Goal: Check status: Check status

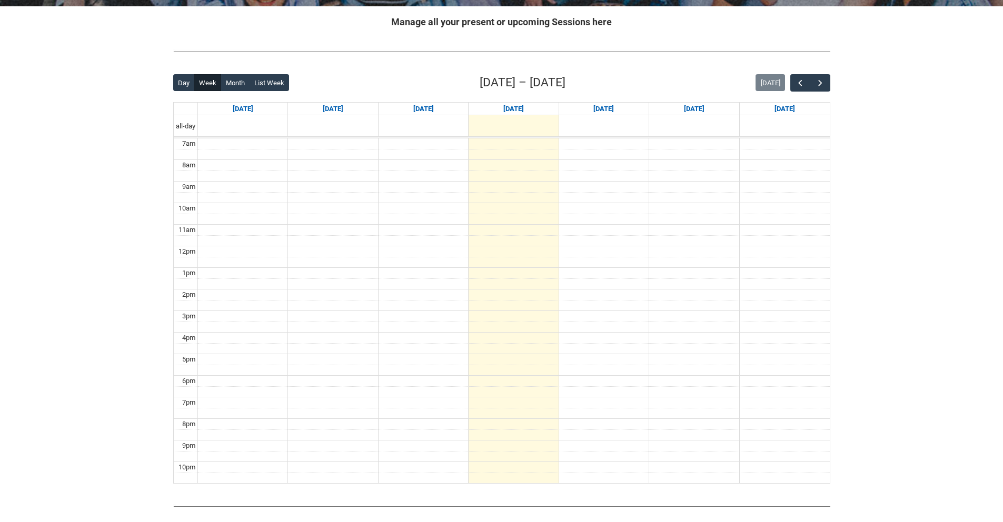
scroll to position [262, 0]
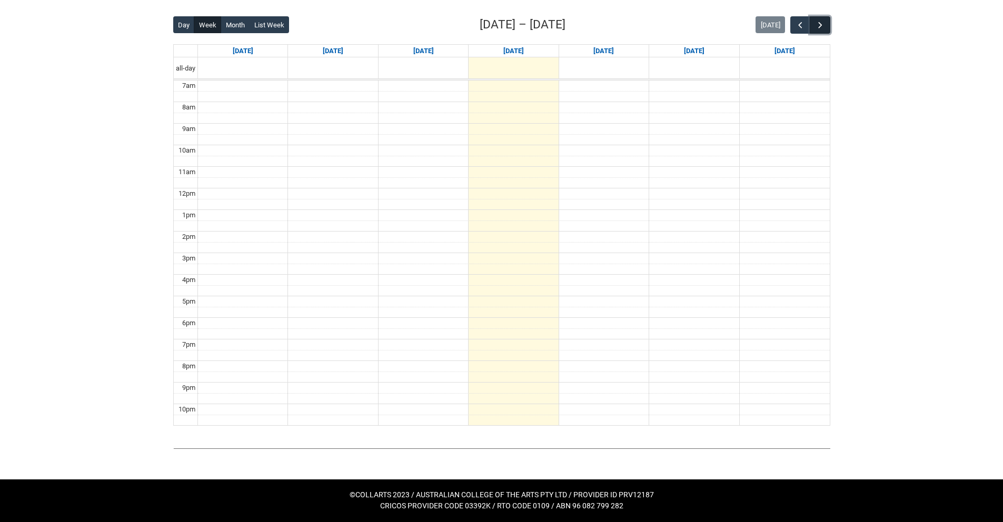
click at [821, 24] on span "button" at bounding box center [820, 25] width 11 height 11
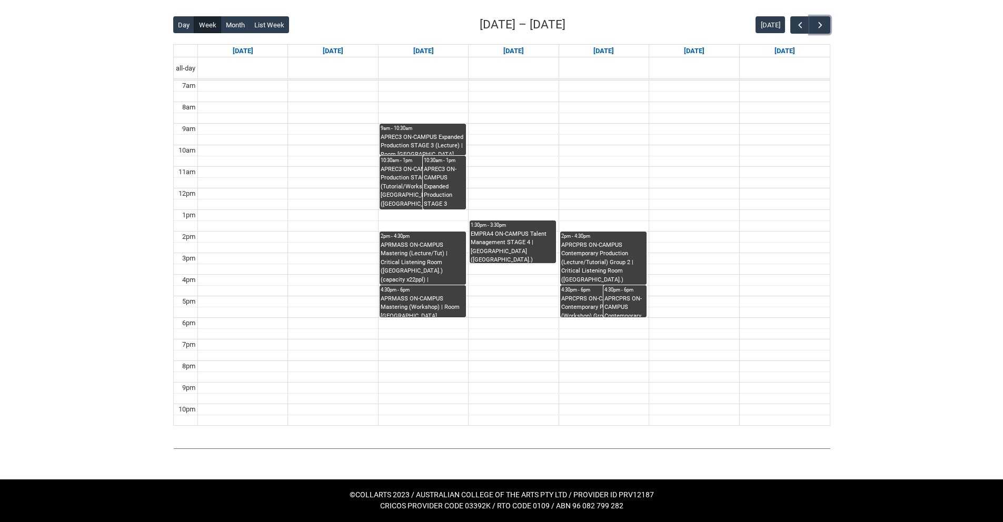
click at [499, 230] on div "EMPRA4 ON-CAMPUS Talent Management STAGE 4 | [GEOGRAPHIC_DATA] ([GEOGRAPHIC_DAT…" at bounding box center [513, 246] width 84 height 33
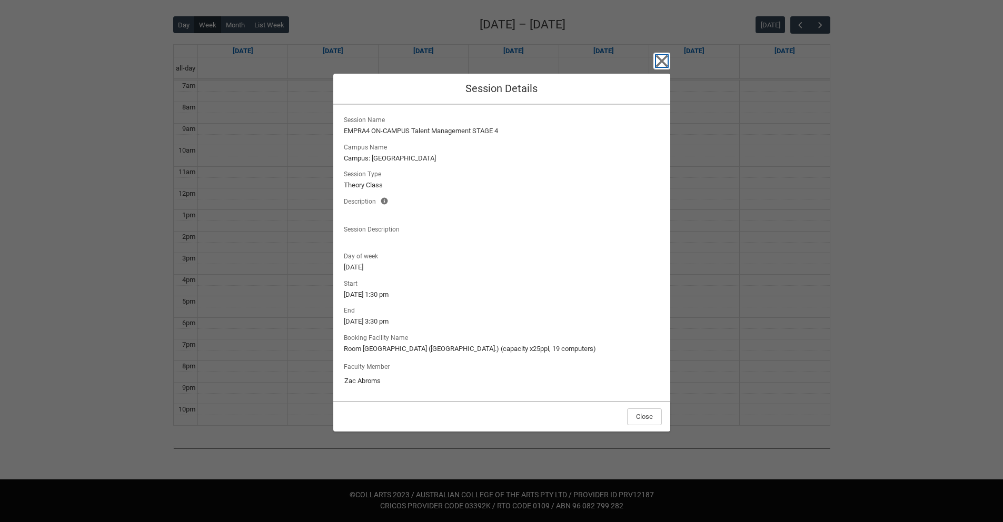
click at [667, 61] on icon "button" at bounding box center [662, 61] width 17 height 17
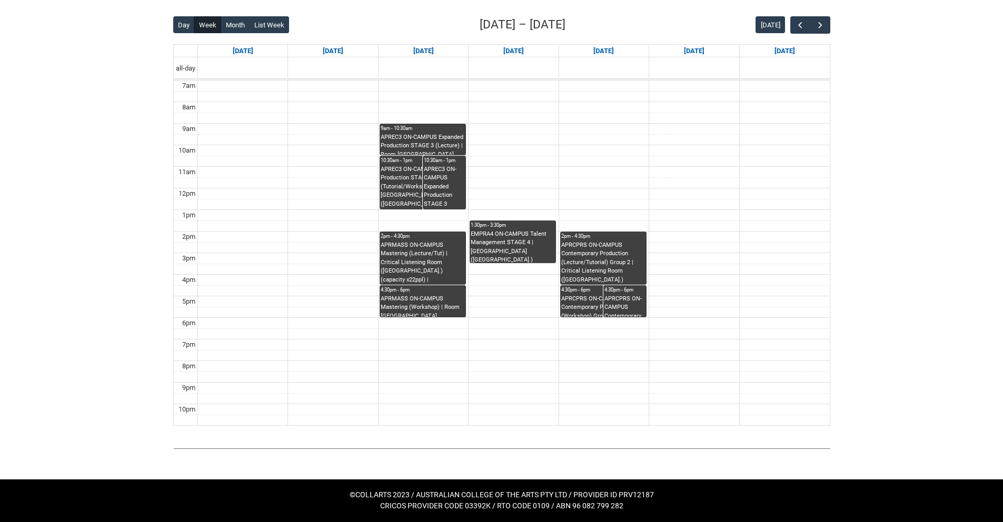
click at [414, 135] on div "APREC3 ON-CAMPUS Expanded Production STAGE 3 (Lecture) | Room [GEOGRAPHIC_DATA]…" at bounding box center [423, 144] width 84 height 22
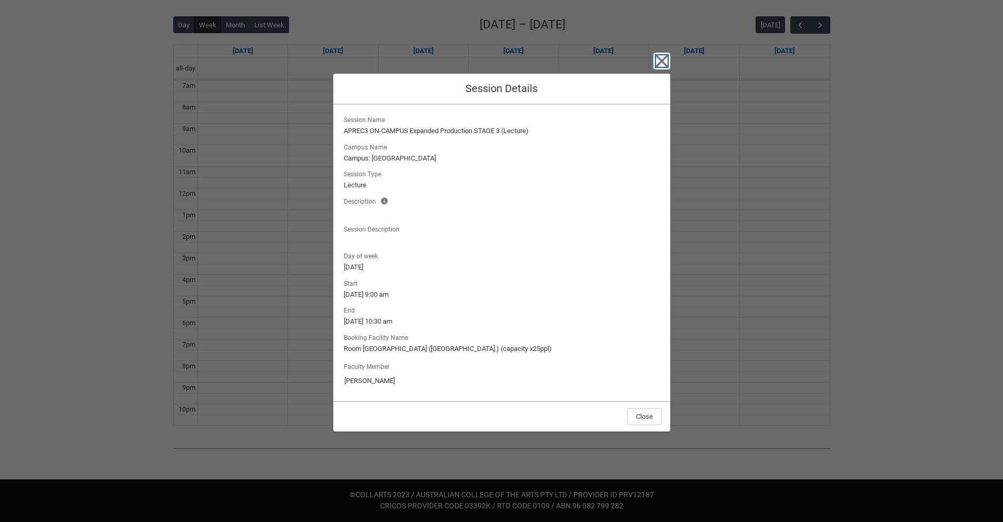
click at [667, 60] on icon "button" at bounding box center [662, 61] width 17 height 17
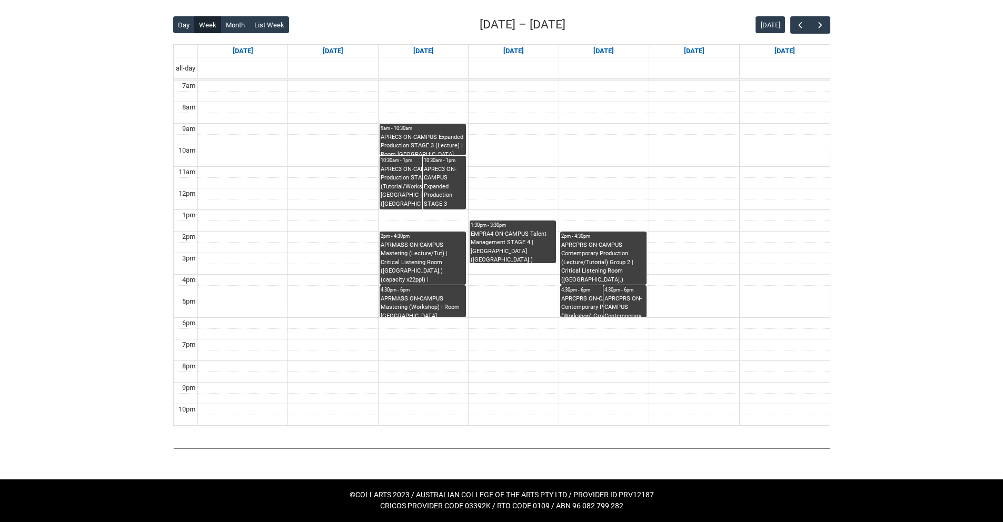
click at [524, 237] on div "EMPRA4 ON-CAMPUS Talent Management STAGE 4 | [GEOGRAPHIC_DATA] ([GEOGRAPHIC_DAT…" at bounding box center [513, 246] width 84 height 33
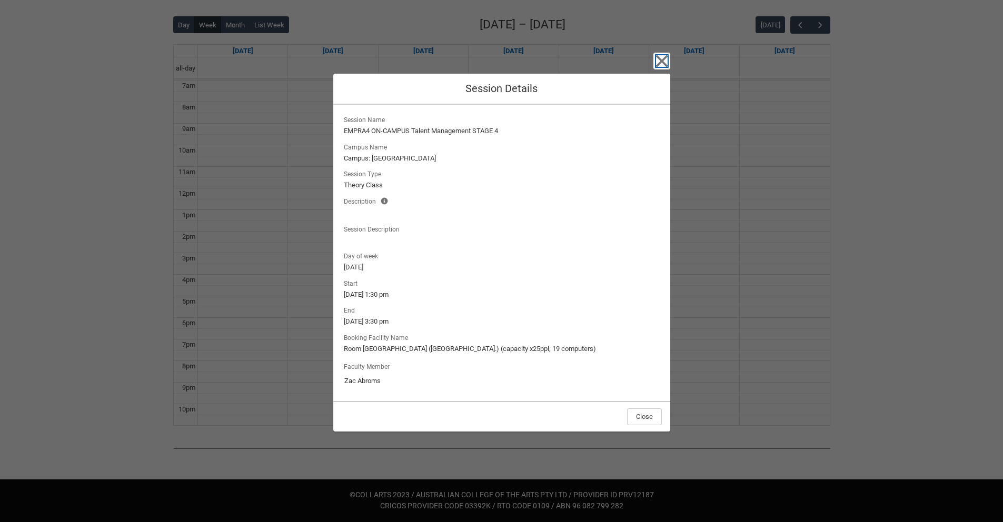
click at [659, 60] on icon "button" at bounding box center [662, 61] width 12 height 12
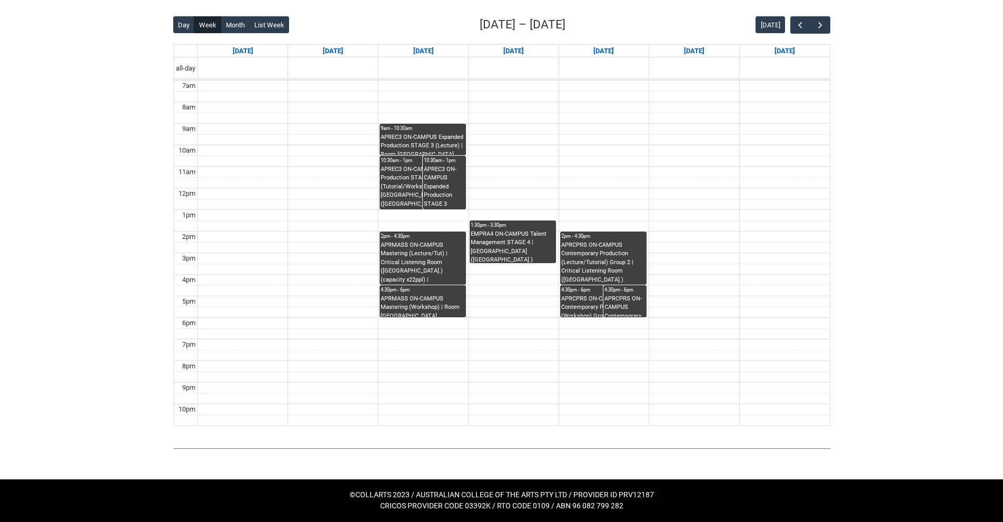
click at [522, 249] on div "EMPRA4 ON-CAMPUS Talent Management STAGE 4 | [GEOGRAPHIC_DATA] ([GEOGRAPHIC_DAT…" at bounding box center [513, 246] width 84 height 33
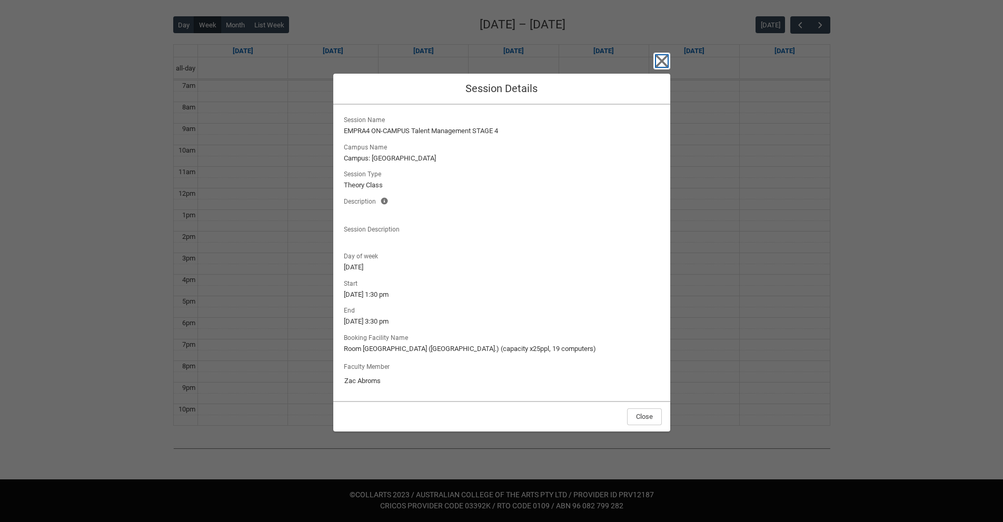
click at [664, 63] on icon "button" at bounding box center [662, 61] width 12 height 12
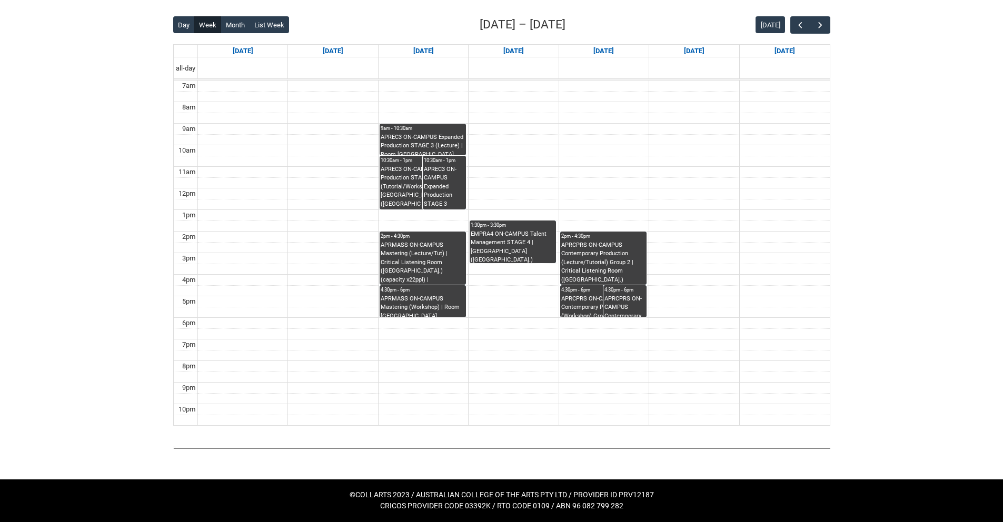
click at [429, 134] on div "APREC3 ON-CAMPUS Expanded Production STAGE 3 (Lecture) | Room [GEOGRAPHIC_DATA]…" at bounding box center [423, 144] width 84 height 22
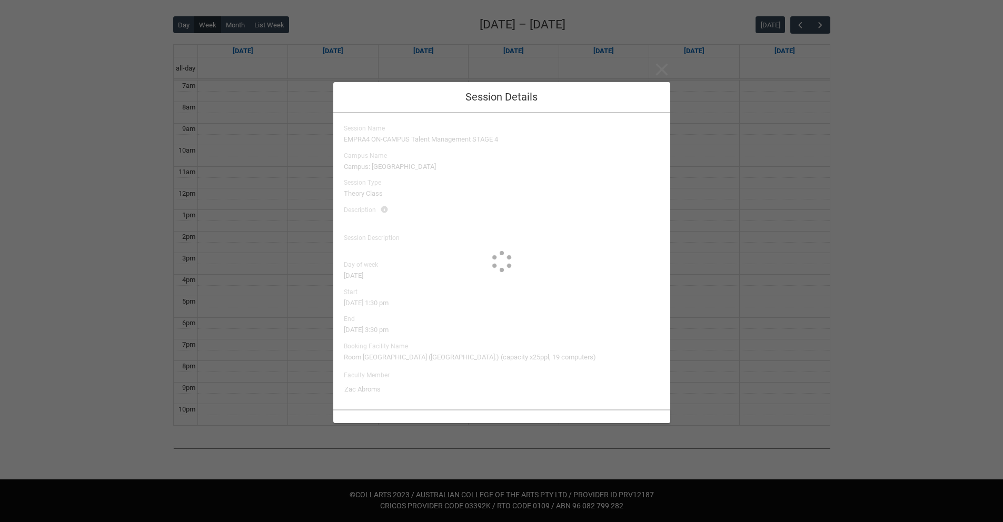
type input "[PERSON_NAME]"
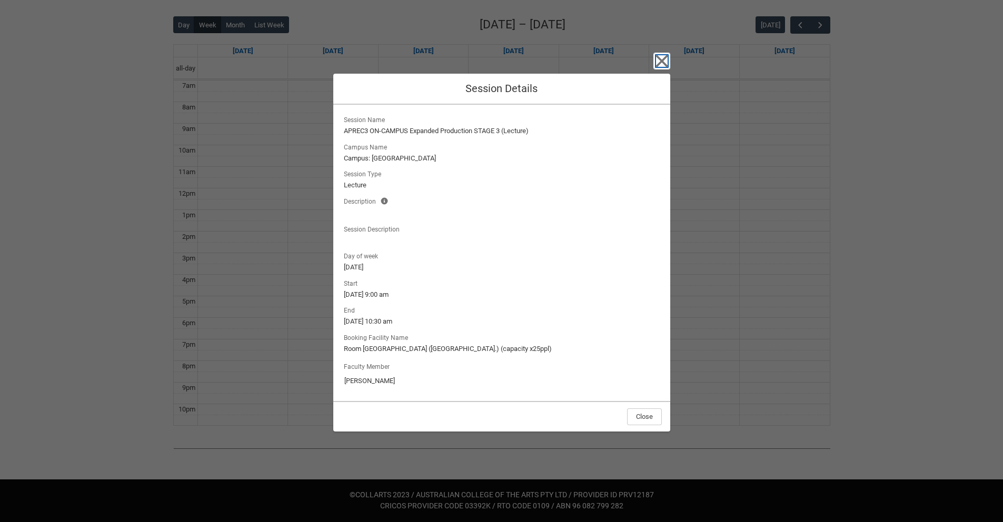
click at [659, 60] on icon "button" at bounding box center [662, 61] width 12 height 12
